Goal: Task Accomplishment & Management: Manage account settings

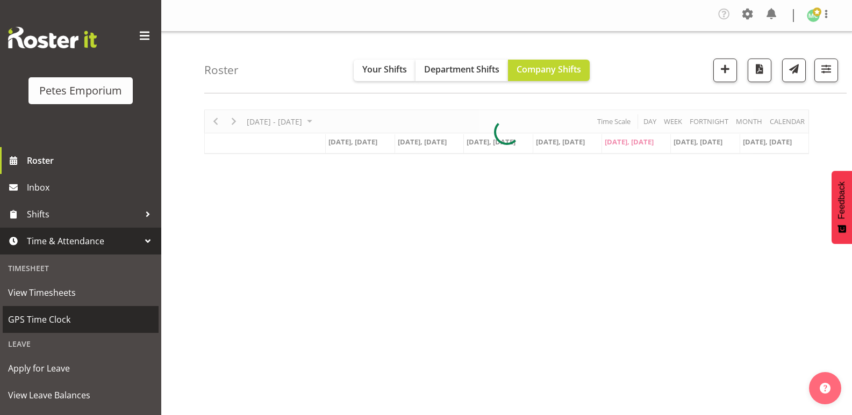
click at [26, 317] on span "GPS Time Clock" at bounding box center [80, 320] width 145 height 16
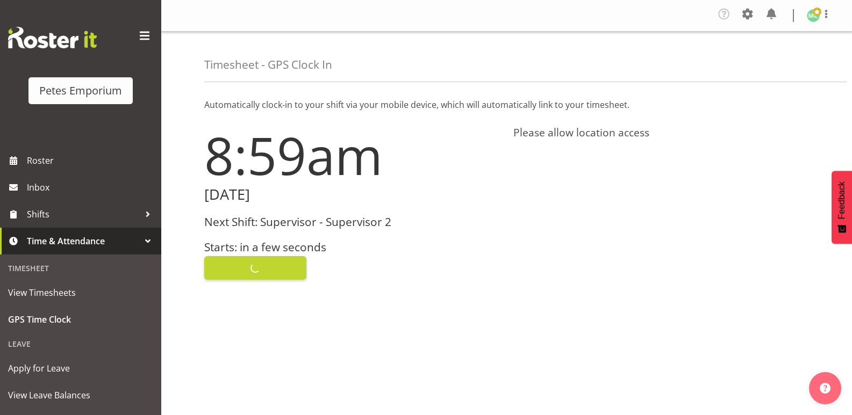
click at [238, 260] on div "Clock In" at bounding box center [352, 267] width 296 height 26
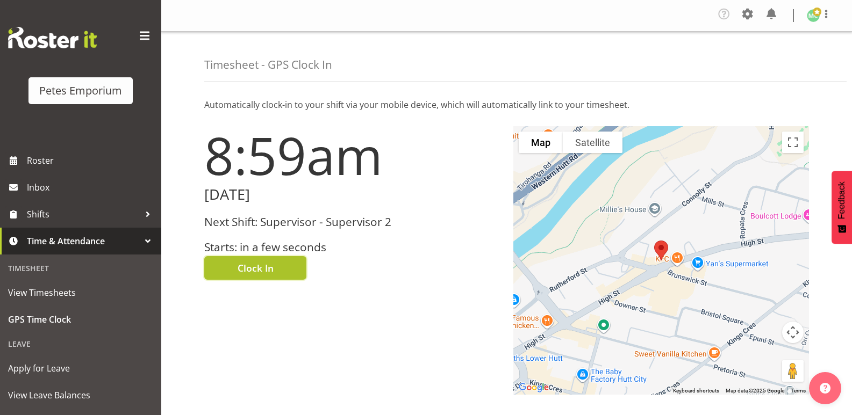
click at [234, 268] on button "Clock In" at bounding box center [255, 268] width 102 height 24
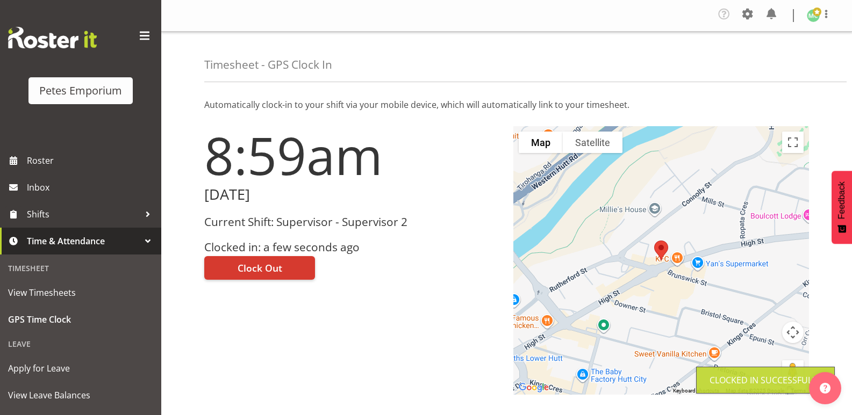
click at [812, 16] on img at bounding box center [813, 15] width 13 height 13
click at [766, 61] on link "Log Out" at bounding box center [780, 58] width 103 height 19
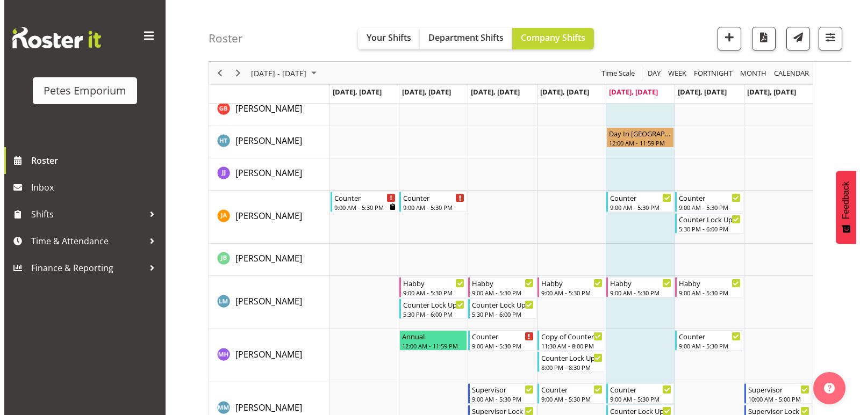
scroll to position [448, 0]
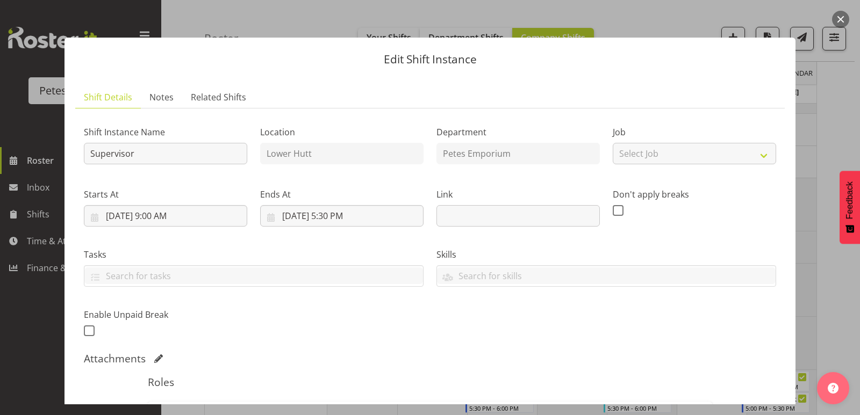
click at [831, 17] on div at bounding box center [430, 207] width 860 height 415
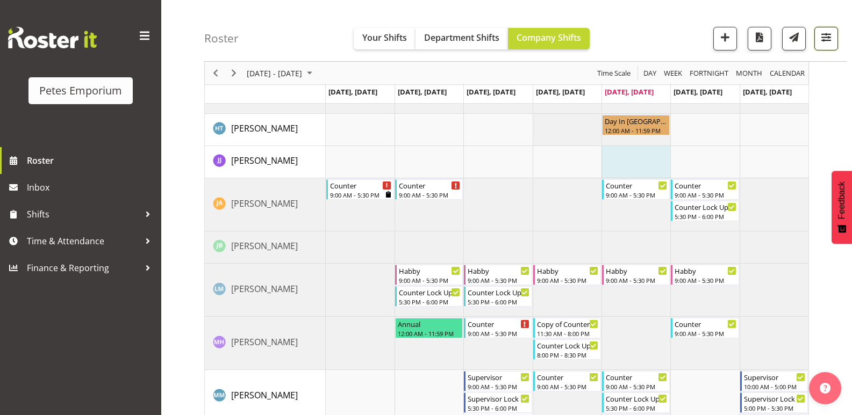
click at [828, 34] on span "button" at bounding box center [826, 37] width 14 height 14
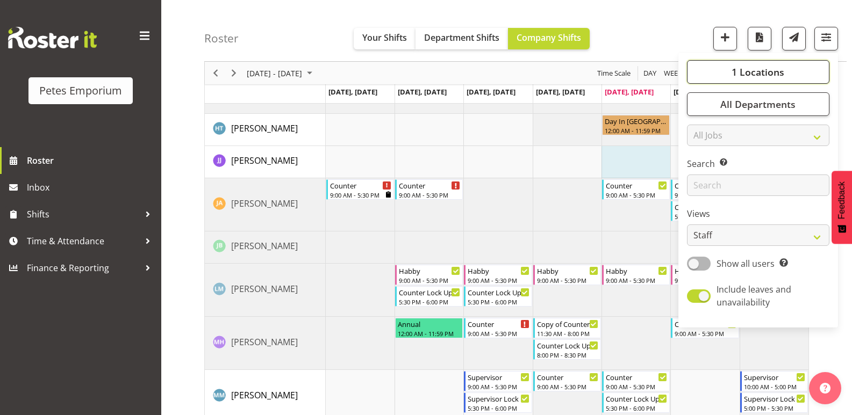
click at [785, 71] on button "1 Locations" at bounding box center [758, 72] width 142 height 24
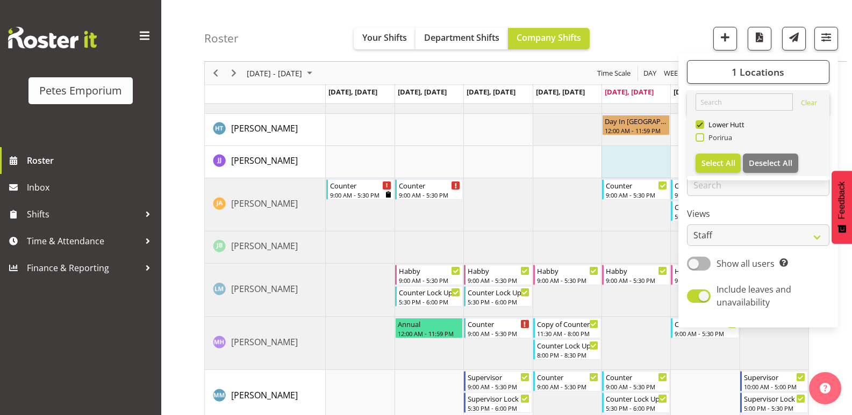
click at [706, 133] on span "Porirua" at bounding box center [718, 137] width 28 height 9
click at [702, 134] on input "Porirua" at bounding box center [698, 137] width 7 height 7
checkbox input "true"
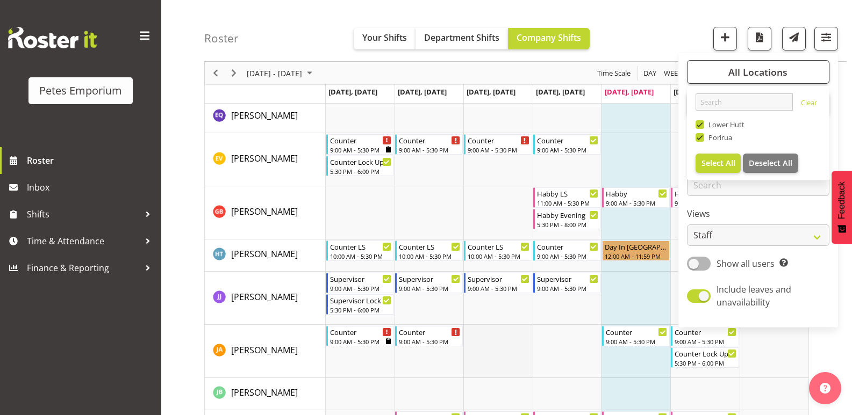
click at [528, 373] on td "Timeline Week of September 5, 2025" at bounding box center [497, 351] width 69 height 53
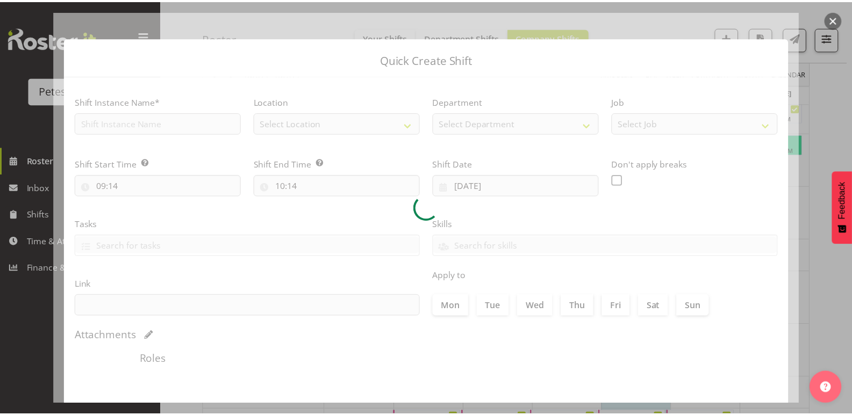
scroll to position [42, 0]
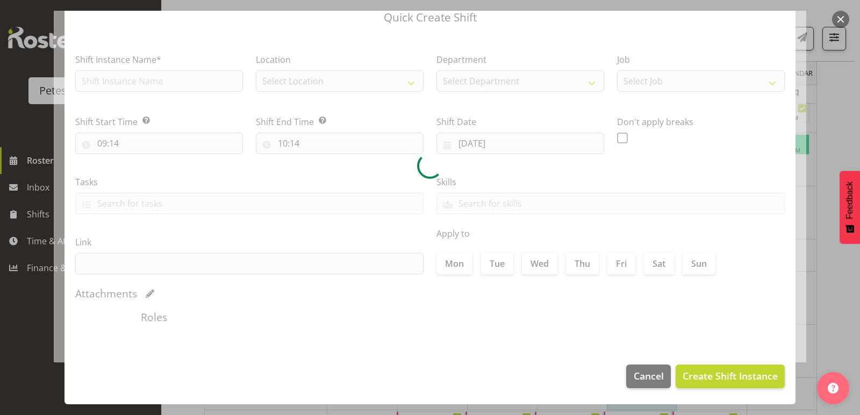
type input "03/09/2025"
checkbox input "true"
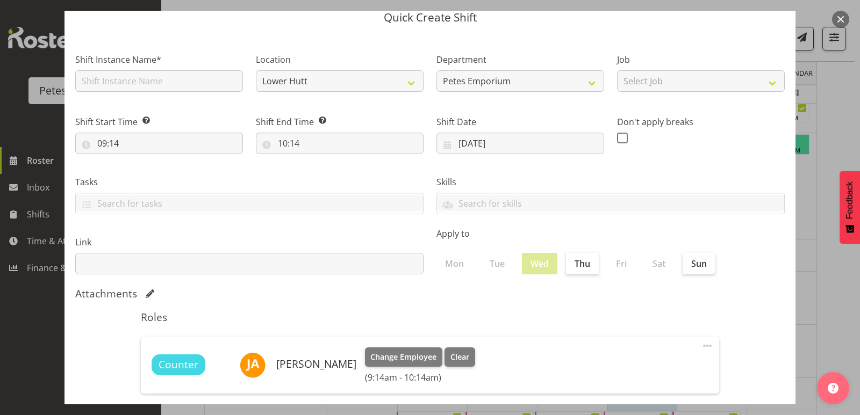
click at [837, 17] on button "button" at bounding box center [840, 19] width 17 height 17
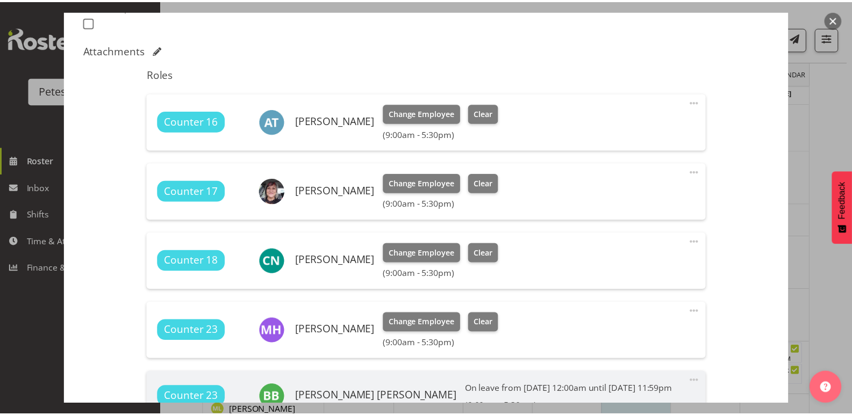
scroll to position [316, 0]
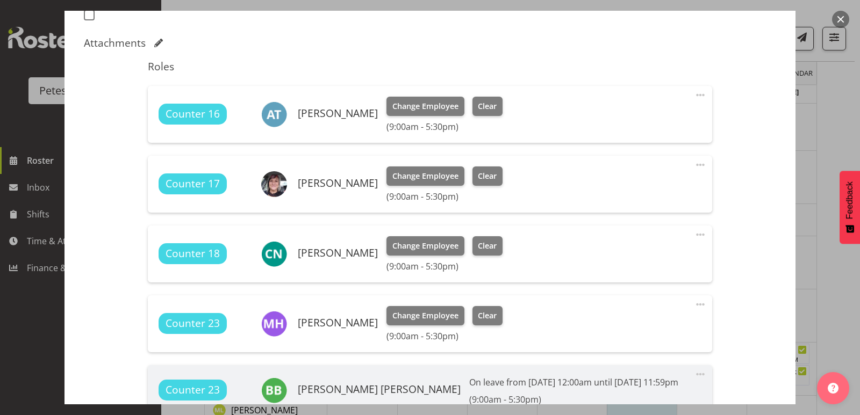
click at [835, 19] on button "button" at bounding box center [840, 19] width 17 height 17
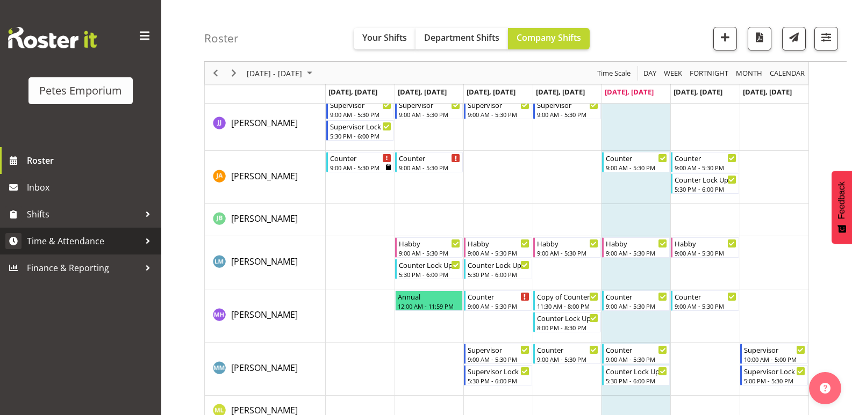
click at [132, 238] on span "Time & Attendance" at bounding box center [83, 241] width 113 height 16
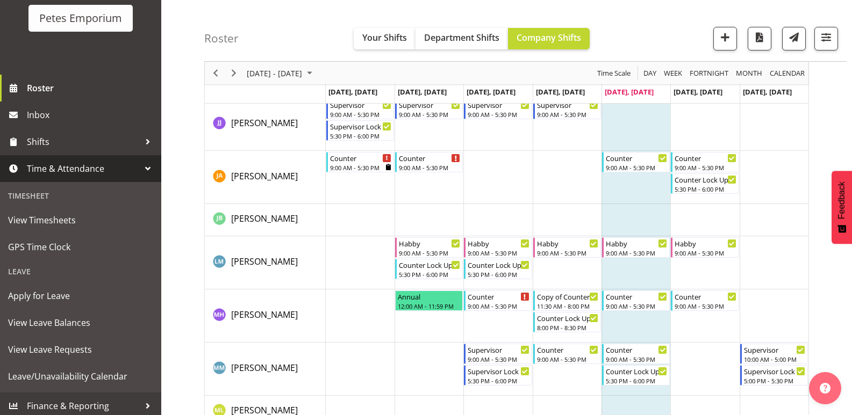
scroll to position [77, 0]
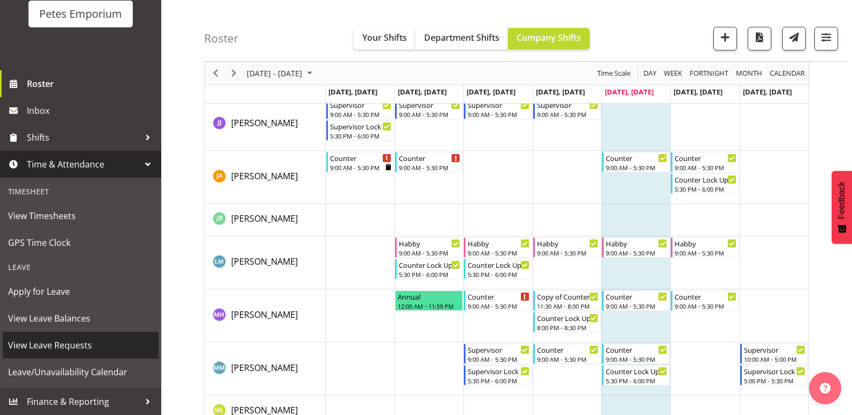
click at [90, 339] on span "View Leave Requests" at bounding box center [80, 345] width 145 height 16
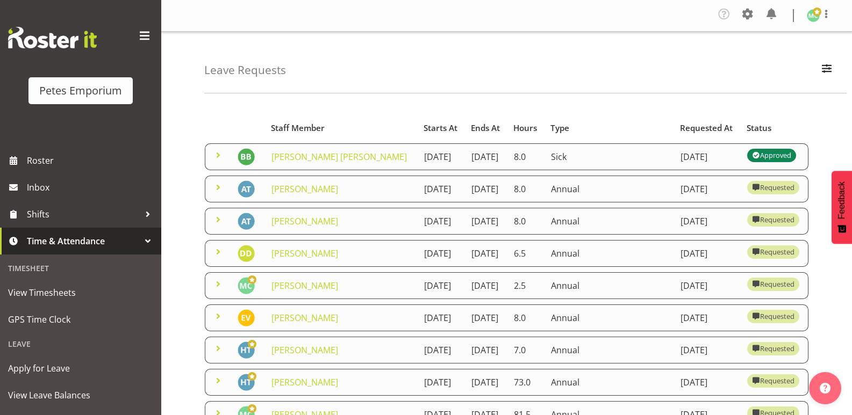
click at [219, 161] on span at bounding box center [218, 155] width 13 height 13
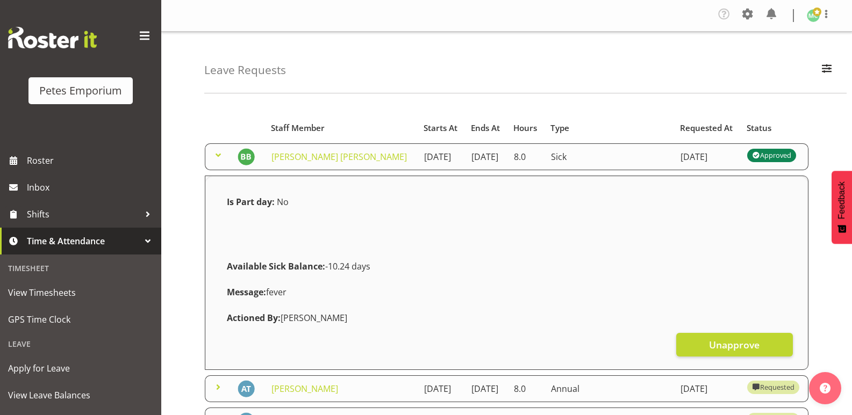
click at [219, 161] on span at bounding box center [218, 155] width 13 height 13
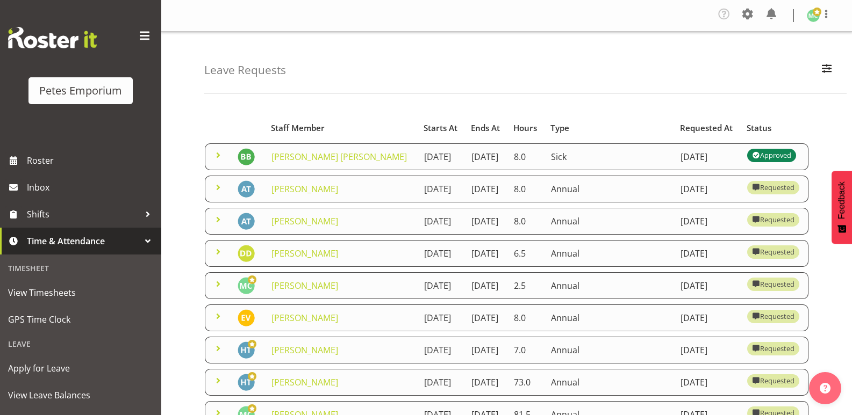
click at [829, 20] on div at bounding box center [825, 16] width 13 height 16
click at [781, 57] on link "Log Out" at bounding box center [780, 58] width 103 height 19
